Goal: Task Accomplishment & Management: Use online tool/utility

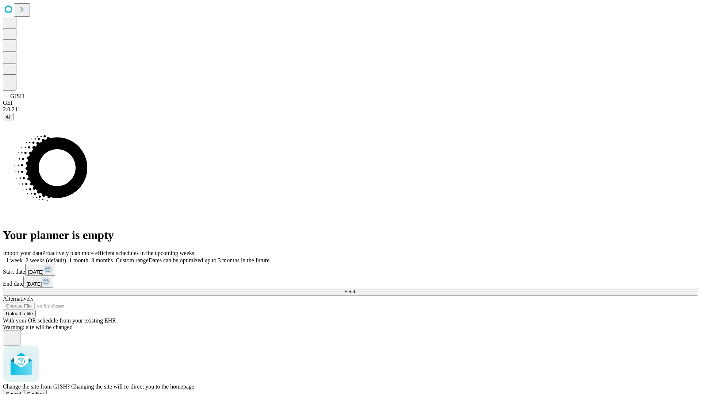
click at [44, 391] on span "Confirm" at bounding box center [35, 393] width 17 height 5
click at [23, 257] on label "1 week" at bounding box center [13, 260] width 20 height 6
click at [356, 289] on span "Fetch" at bounding box center [350, 291] width 12 height 5
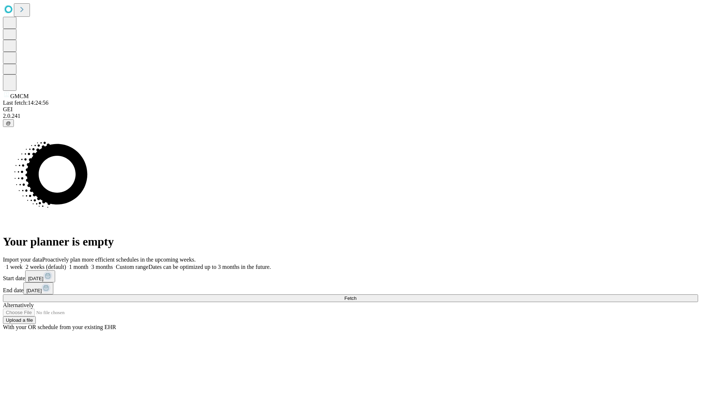
click at [23, 264] on label "1 week" at bounding box center [13, 267] width 20 height 6
click at [356, 296] on span "Fetch" at bounding box center [350, 298] width 12 height 5
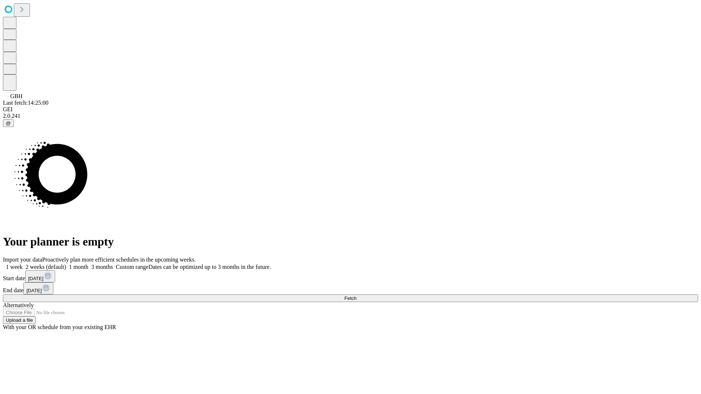
click at [356, 296] on span "Fetch" at bounding box center [350, 298] width 12 height 5
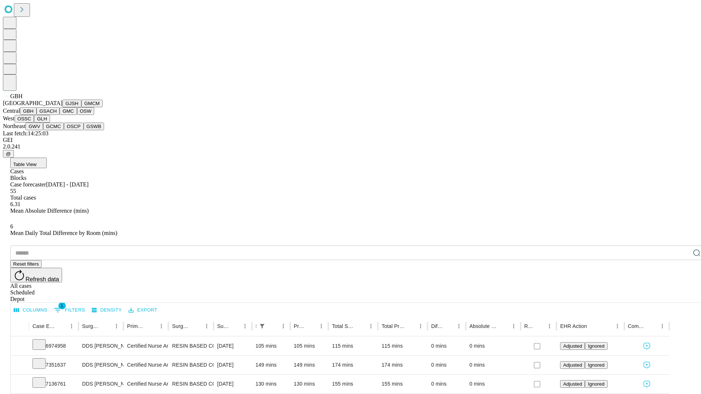
click at [57, 115] on button "GSACH" at bounding box center [48, 111] width 23 height 8
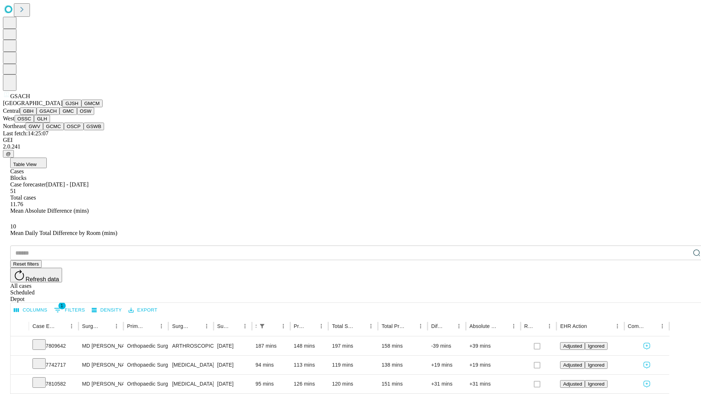
click at [60, 115] on button "GMC" at bounding box center [68, 111] width 17 height 8
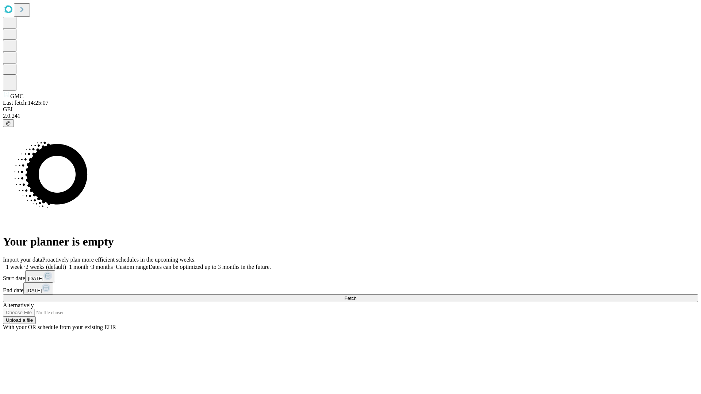
click at [23, 264] on label "1 week" at bounding box center [13, 267] width 20 height 6
click at [356, 296] on span "Fetch" at bounding box center [350, 298] width 12 height 5
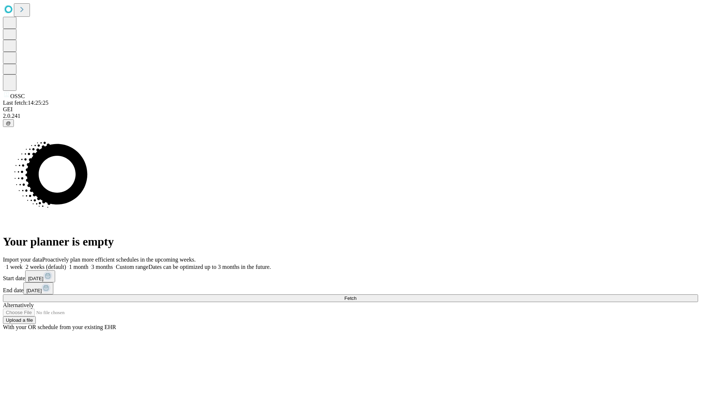
click at [23, 264] on label "1 week" at bounding box center [13, 267] width 20 height 6
click at [356, 296] on span "Fetch" at bounding box center [350, 298] width 12 height 5
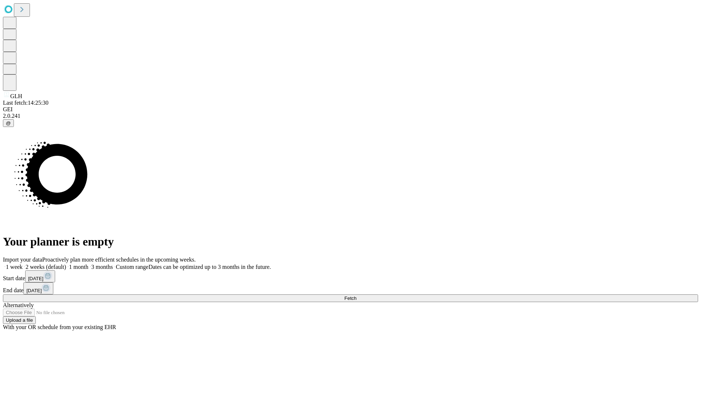
click at [23, 264] on label "1 week" at bounding box center [13, 267] width 20 height 6
click at [356, 296] on span "Fetch" at bounding box center [350, 298] width 12 height 5
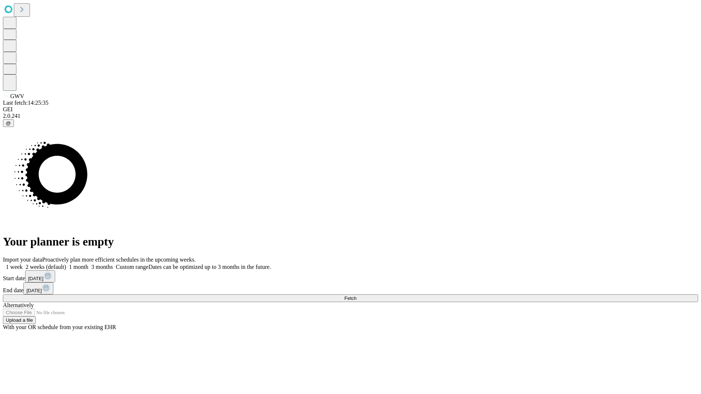
click at [23, 264] on label "1 week" at bounding box center [13, 267] width 20 height 6
click at [356, 296] on span "Fetch" at bounding box center [350, 298] width 12 height 5
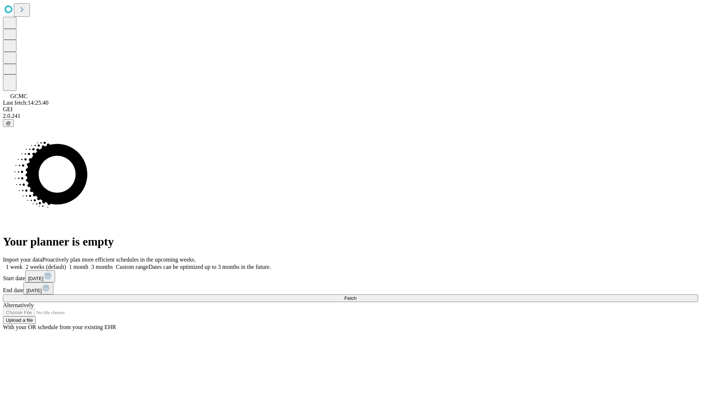
click at [356, 296] on span "Fetch" at bounding box center [350, 298] width 12 height 5
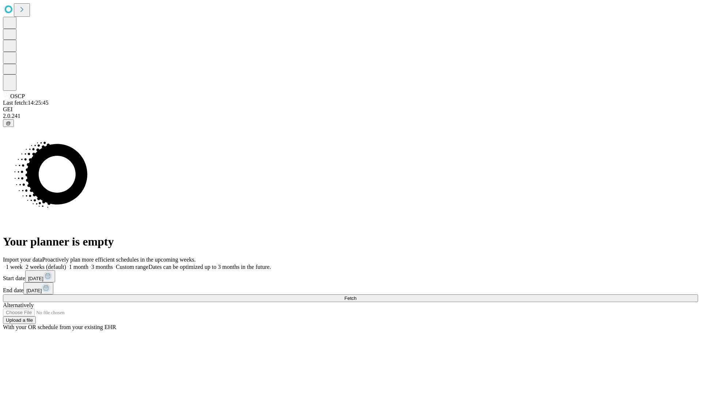
click at [23, 264] on label "1 week" at bounding box center [13, 267] width 20 height 6
click at [356, 296] on span "Fetch" at bounding box center [350, 298] width 12 height 5
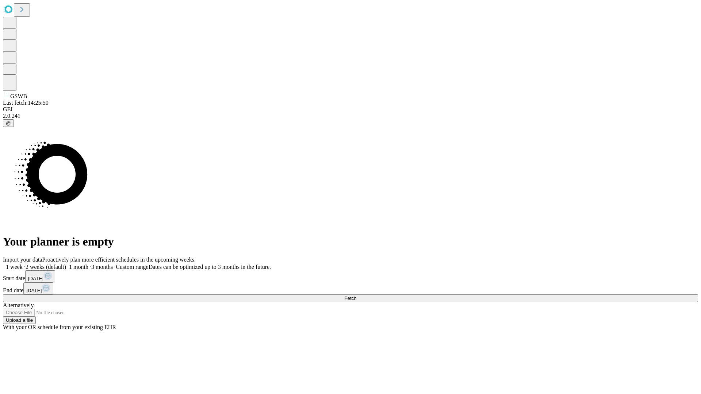
click at [23, 264] on label "1 week" at bounding box center [13, 267] width 20 height 6
click at [356, 296] on span "Fetch" at bounding box center [350, 298] width 12 height 5
